Goal: Communication & Community: Answer question/provide support

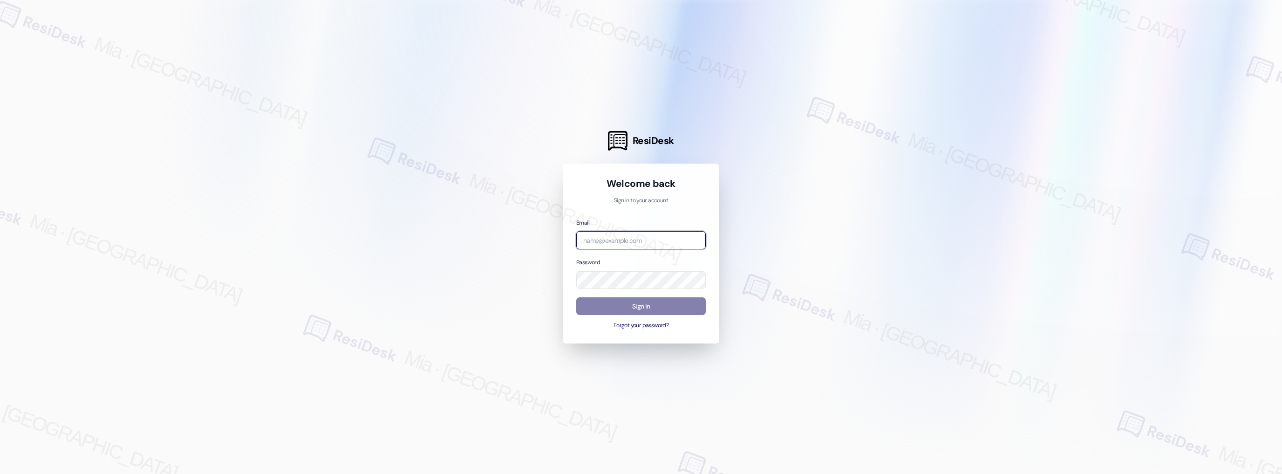
click at [622, 240] on input "email" at bounding box center [640, 240] width 129 height 18
type input "[EMAIL_ADDRESS][DOMAIN_NAME]"
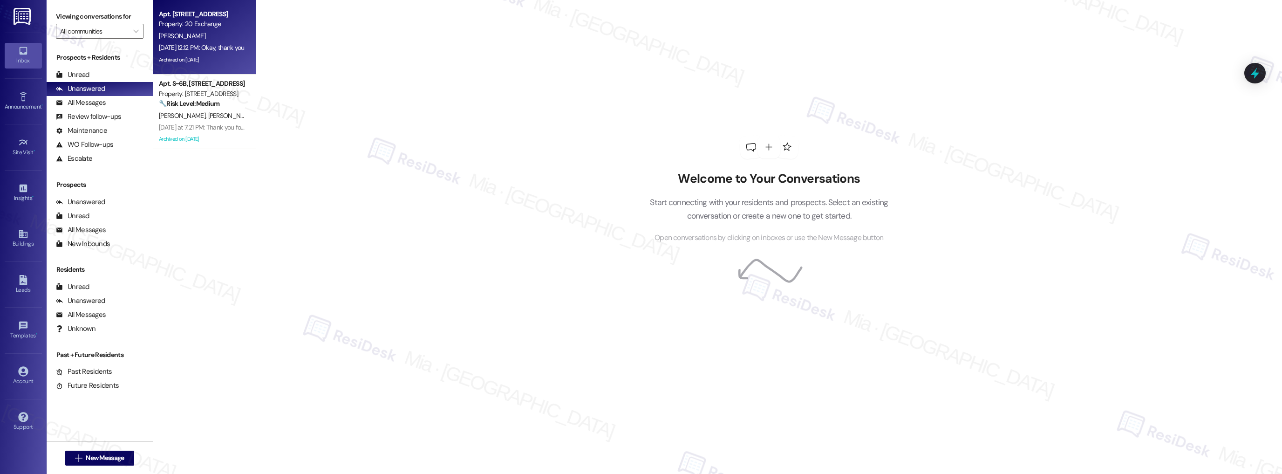
click at [191, 60] on div "Archived on [DATE]" at bounding box center [202, 60] width 88 height 12
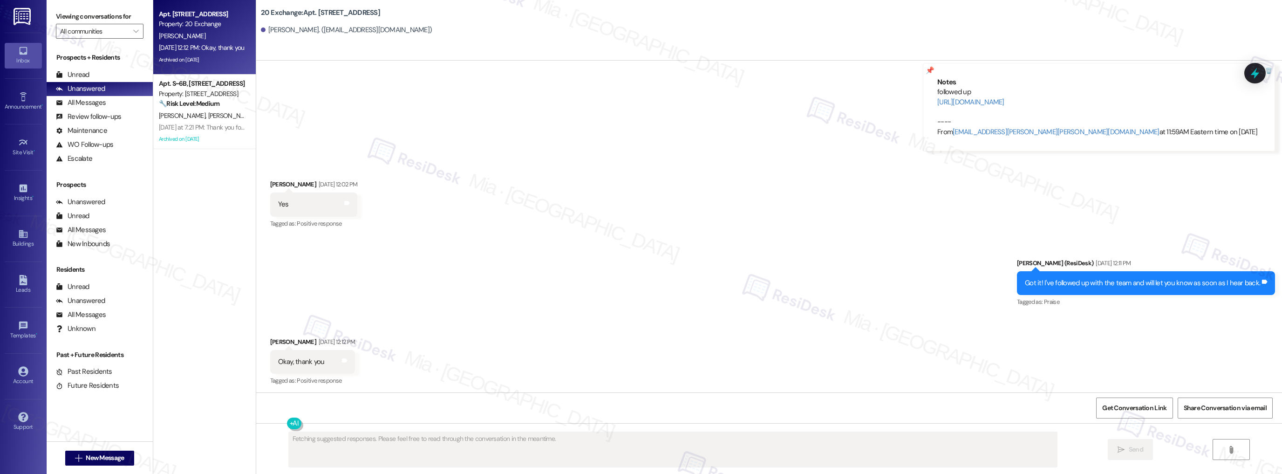
scroll to position [5736, 0]
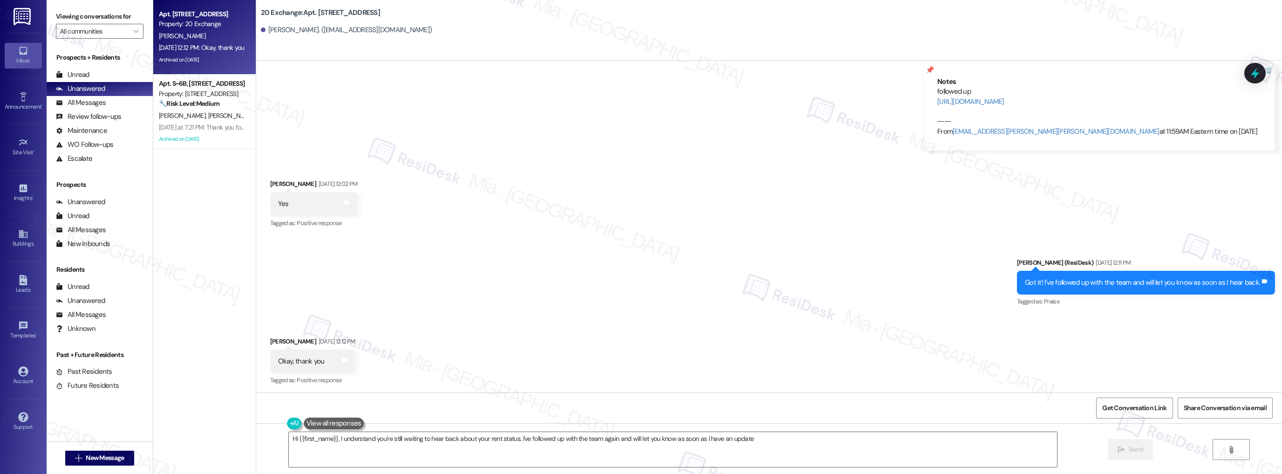
type textarea "Hi {{first_name}}, I understand you're still waiting to hear back about your re…"
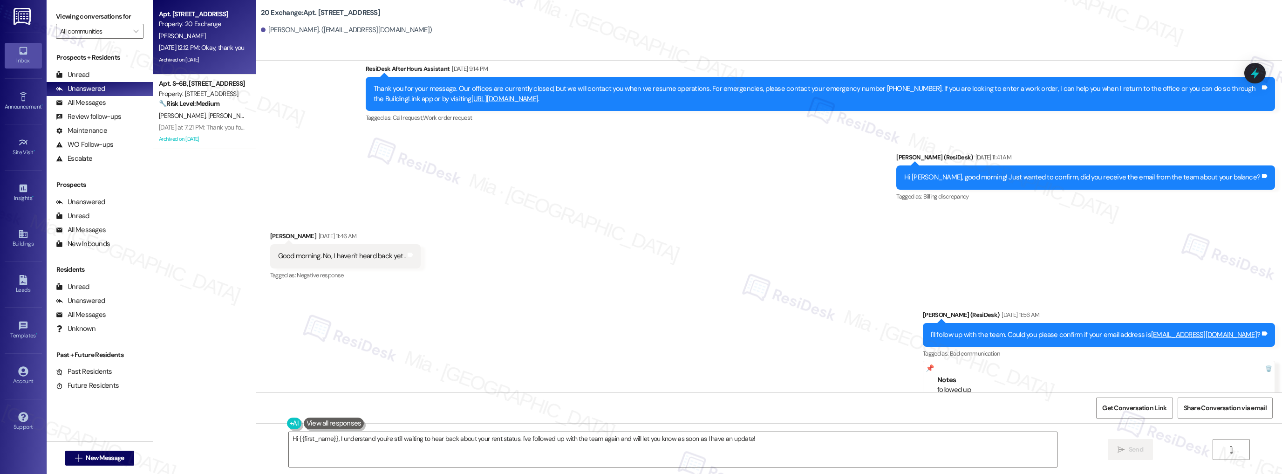
scroll to position [5401, 0]
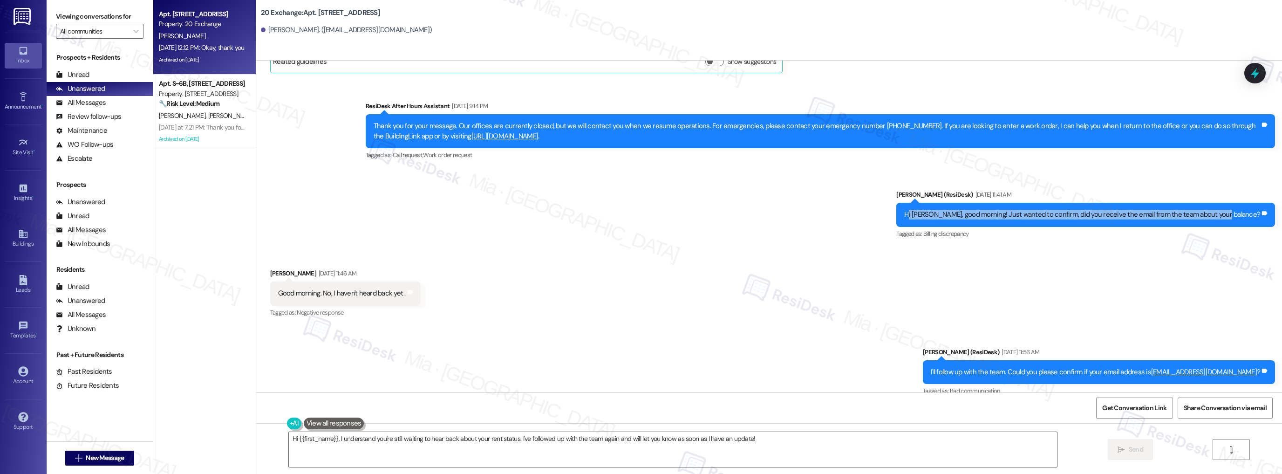
drag, startPoint x: 945, startPoint y: 213, endPoint x: 1201, endPoint y: 213, distance: 255.7
click at [1254, 211] on div "Hi [PERSON_NAME], good morning! Just wanted to confirm, did you receive the ema…" at bounding box center [1082, 215] width 356 height 10
click at [945, 211] on div "Hi [PERSON_NAME], good morning! Just wanted to confirm, did you receive the ema…" at bounding box center [1082, 215] width 356 height 10
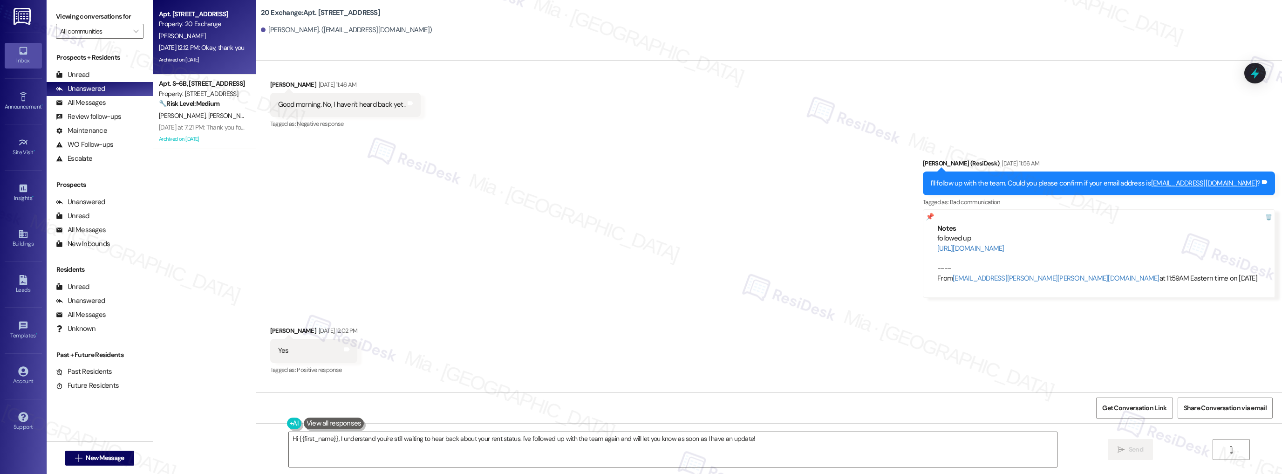
scroll to position [5699, 0]
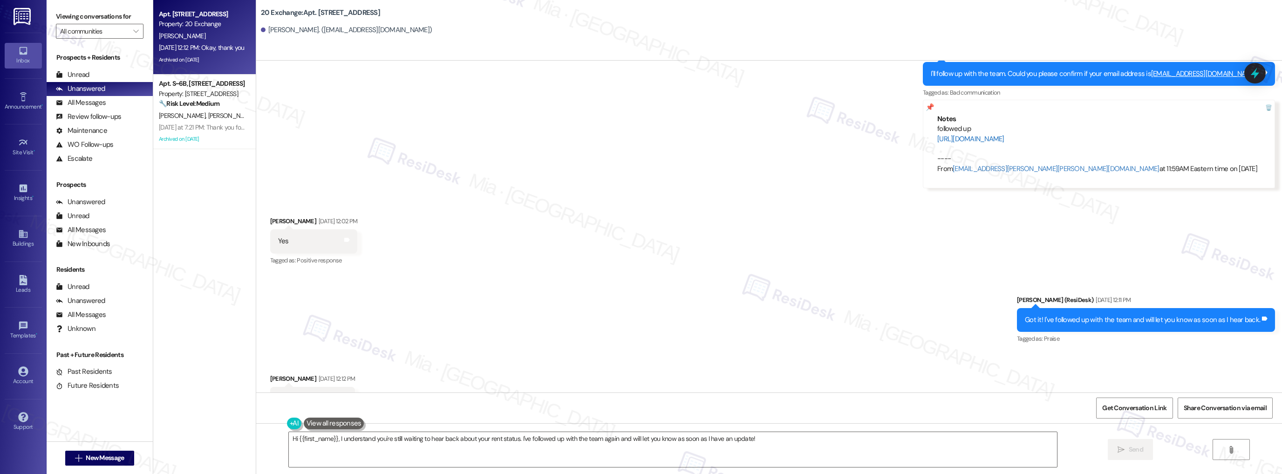
click at [998, 135] on link "[URL][DOMAIN_NAME]" at bounding box center [970, 138] width 67 height 9
